Goal: Obtain resource: Download file/media

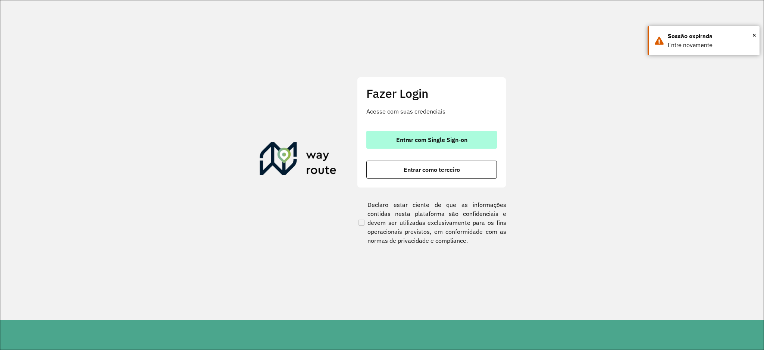
click at [459, 137] on span "Entrar com Single Sign-on" at bounding box center [431, 140] width 71 height 6
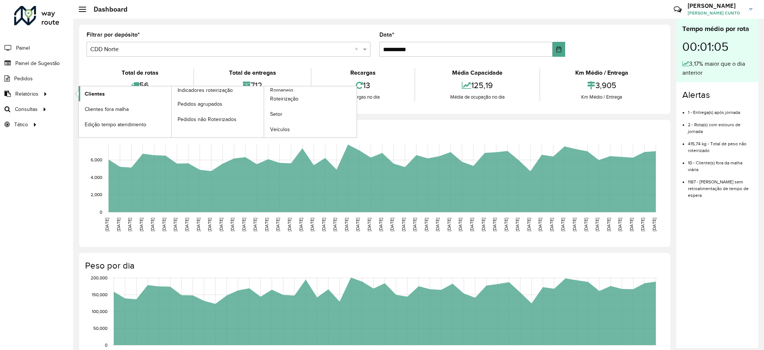
click at [113, 99] on link "Clientes" at bounding box center [125, 93] width 93 height 15
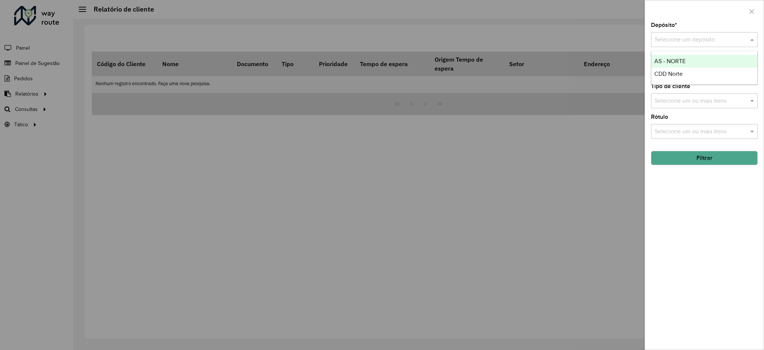
click at [704, 39] on input "text" at bounding box center [697, 39] width 84 height 9
click at [695, 69] on div "CDD Norte" at bounding box center [705, 74] width 106 height 13
click at [688, 153] on button "Filtrar" at bounding box center [704, 158] width 107 height 14
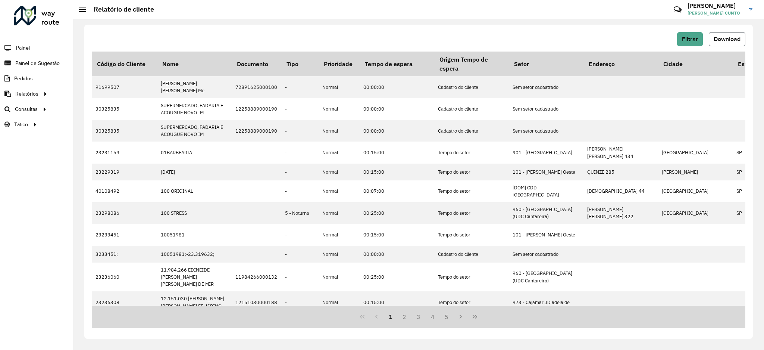
click at [737, 45] on button "Download" at bounding box center [727, 39] width 37 height 14
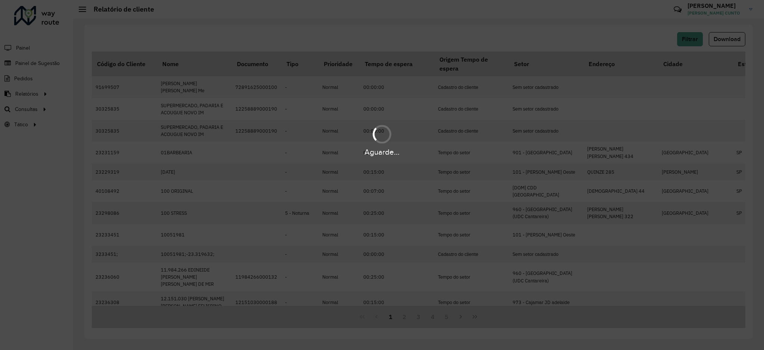
click at [737, 38] on div "Aguarde..." at bounding box center [382, 175] width 764 height 350
